Goal: Find specific page/section: Find specific page/section

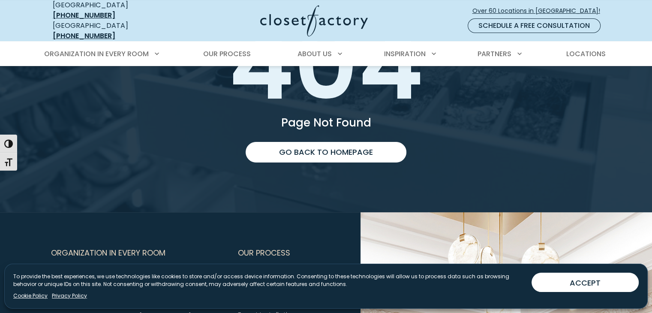
scroll to position [129, 0]
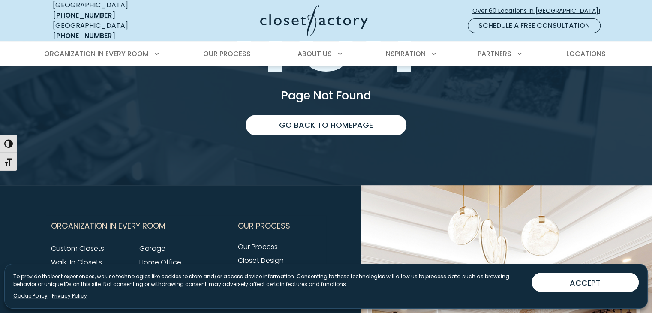
click at [562, 275] on button "ACCEPT" at bounding box center [584, 281] width 107 height 19
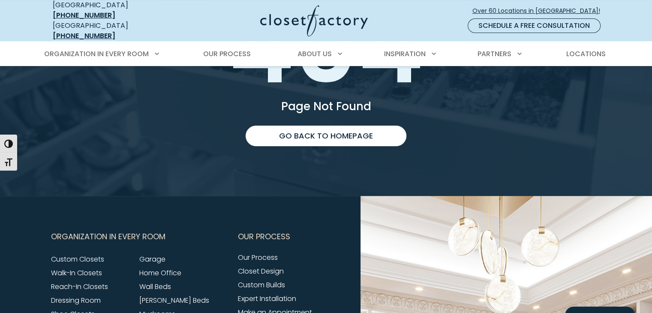
scroll to position [0, 0]
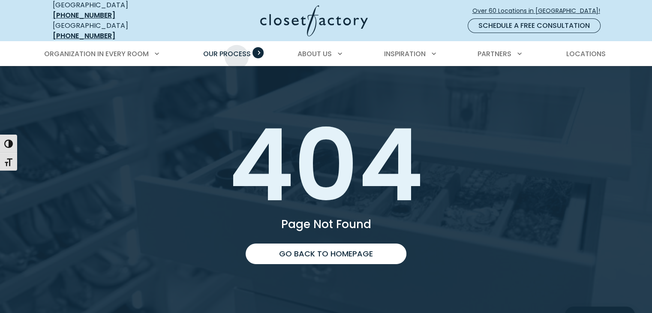
click at [236, 50] on span "Our Process" at bounding box center [227, 54] width 48 height 10
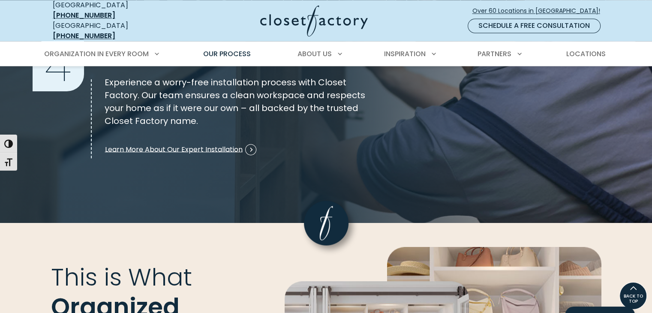
scroll to position [1151, 0]
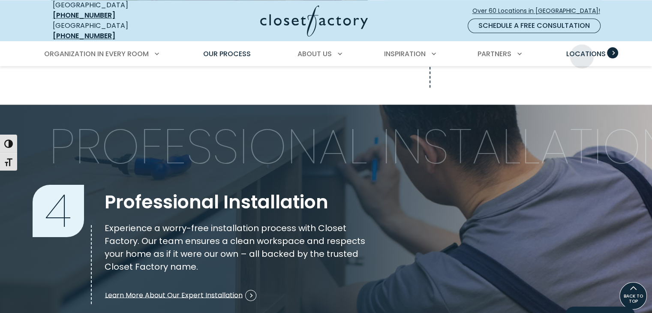
click at [582, 50] on span "Locations" at bounding box center [584, 54] width 39 height 10
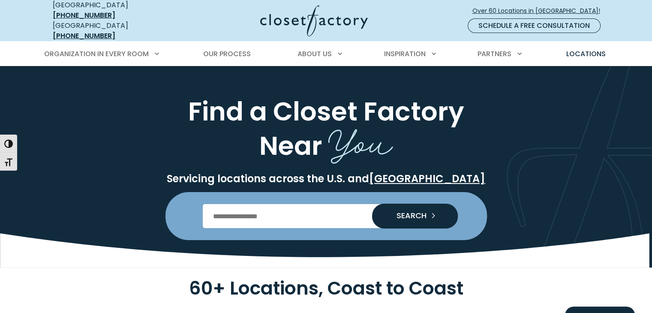
click at [287, 214] on input "Enter Postal Code" at bounding box center [326, 216] width 246 height 24
type input "*****"
click at [372, 203] on button "SEARCH" at bounding box center [415, 215] width 86 height 25
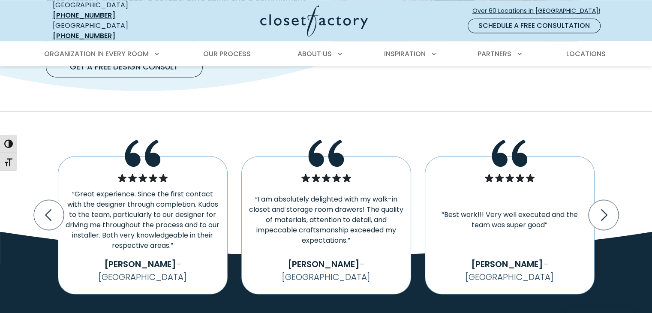
scroll to position [1292, 0]
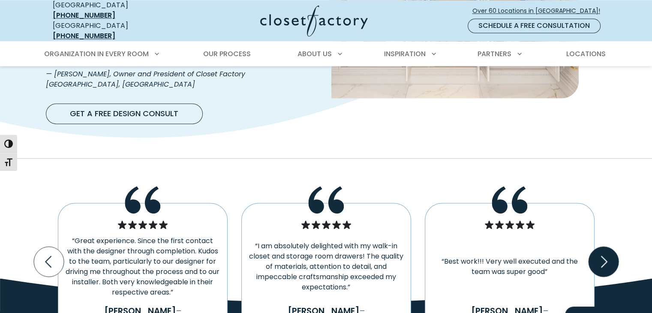
click at [597, 246] on icon "Next slide" at bounding box center [603, 261] width 30 height 30
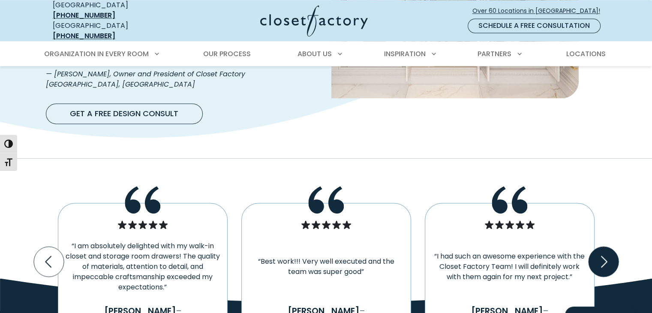
click at [597, 246] on icon "Next slide" at bounding box center [603, 261] width 30 height 30
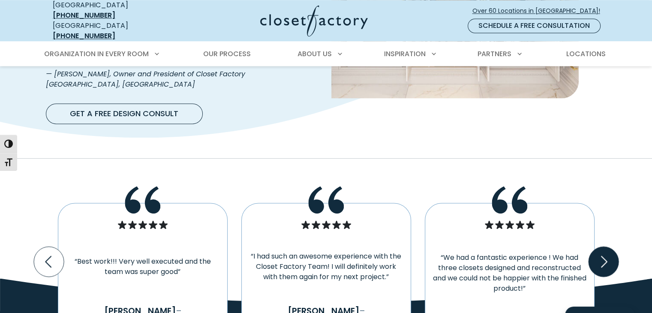
click at [597, 246] on icon "Next slide" at bounding box center [603, 261] width 30 height 30
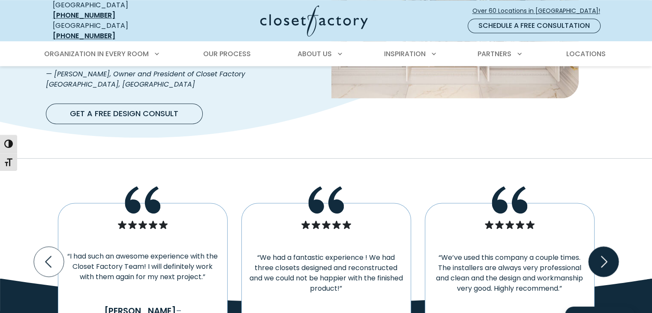
click at [597, 246] on icon "Next slide" at bounding box center [603, 261] width 30 height 30
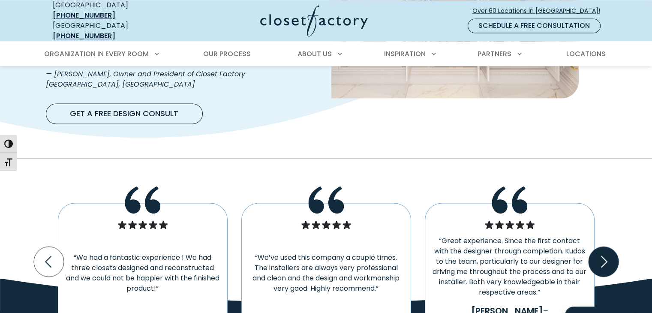
click at [597, 246] on icon "Next slide" at bounding box center [603, 261] width 30 height 30
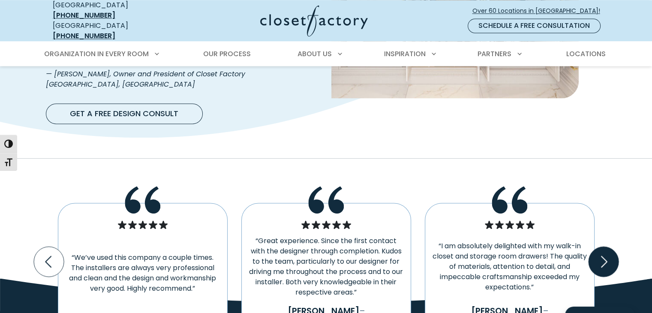
click at [597, 246] on icon "Next slide" at bounding box center [603, 261] width 30 height 30
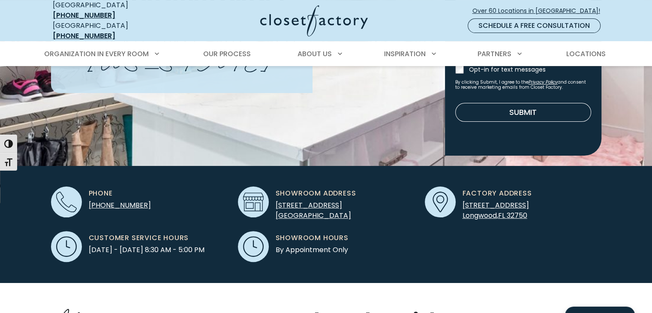
scroll to position [0, 0]
